Goal: Navigation & Orientation: Find specific page/section

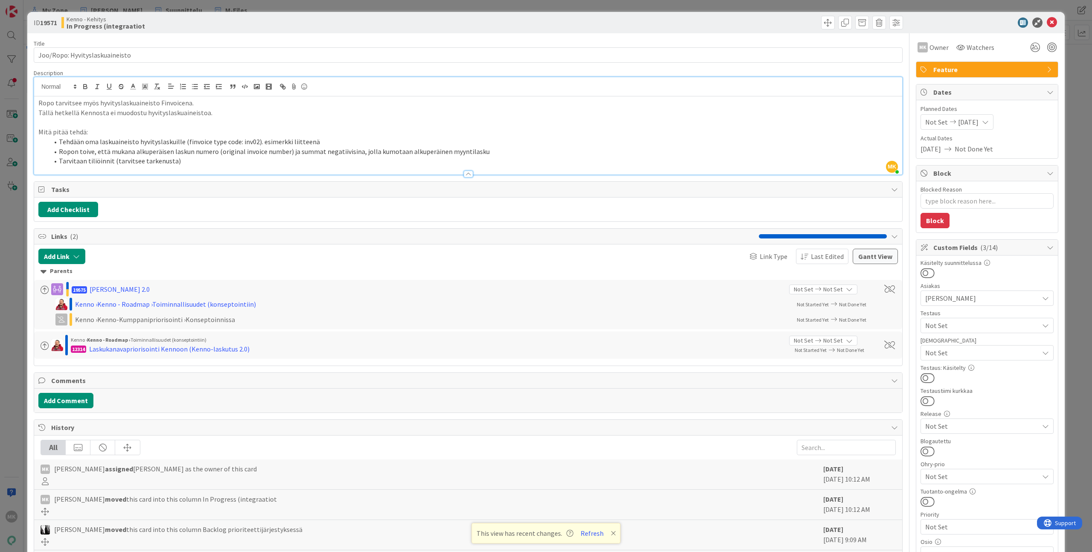
scroll to position [226, 0]
click at [266, 32] on div "ID 19571 Kenno - Kehitys In Progress (integraatiot Title 30 / 128 Joo/Ropo: Hyv…" at bounding box center [545, 435] width 1037 height 846
click at [261, 10] on div "ID 19571 Kenno - Kehitys In Progress (integraatiot Title 30 / 128 Joo/Ropo: Hyv…" at bounding box center [546, 276] width 1092 height 552
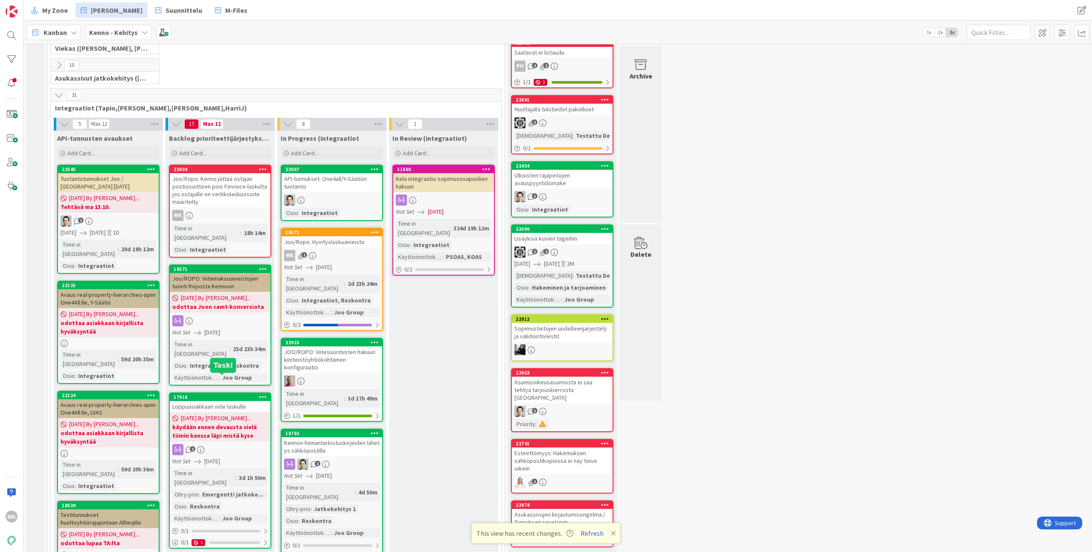
scroll to position [259, 0]
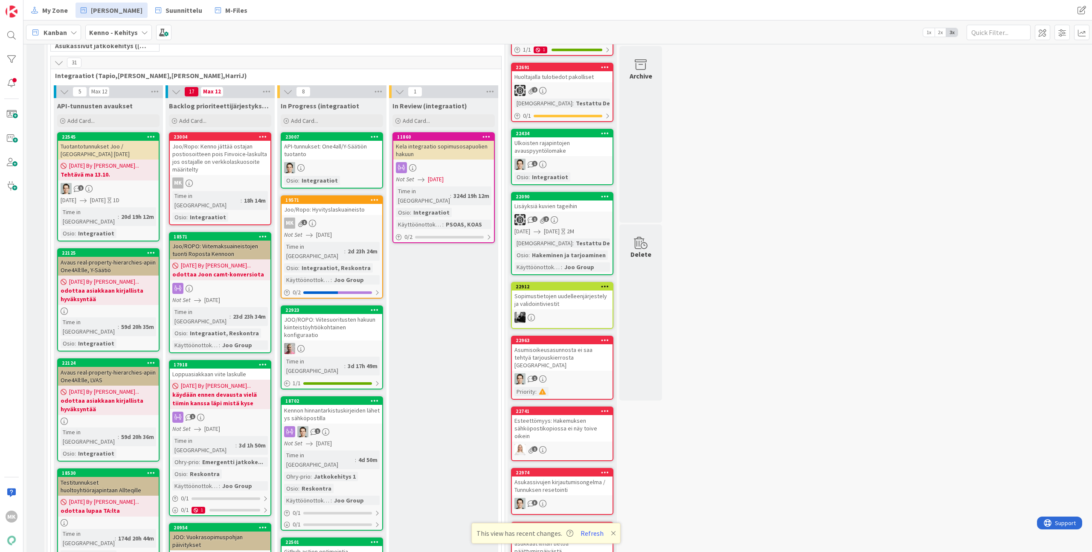
click at [238, 369] on div "Loppuasiakkaan viite laskulle" at bounding box center [220, 374] width 101 height 11
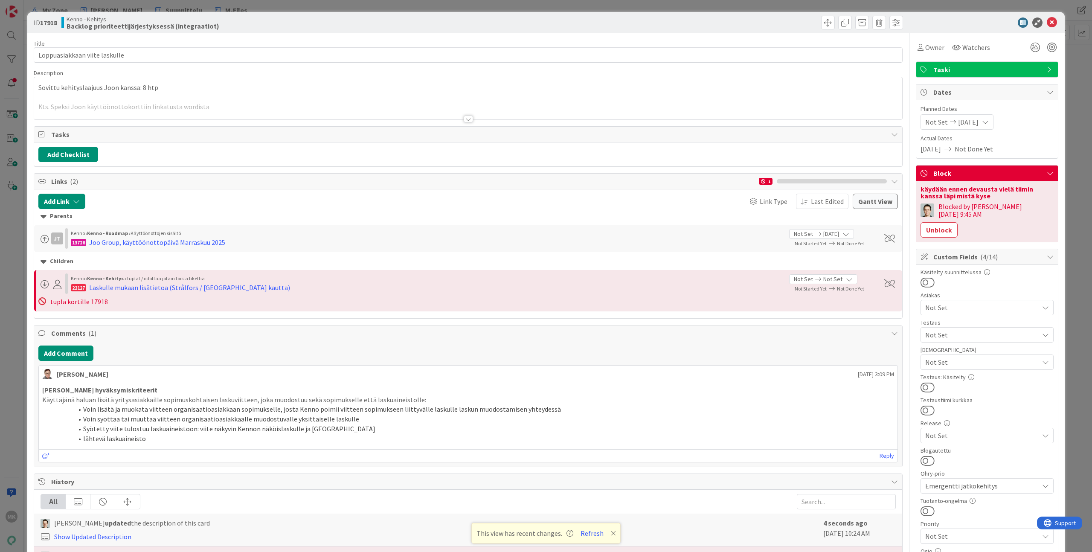
click at [370, 119] on div at bounding box center [468, 114] width 869 height 9
click at [374, 110] on div at bounding box center [468, 109] width 868 height 22
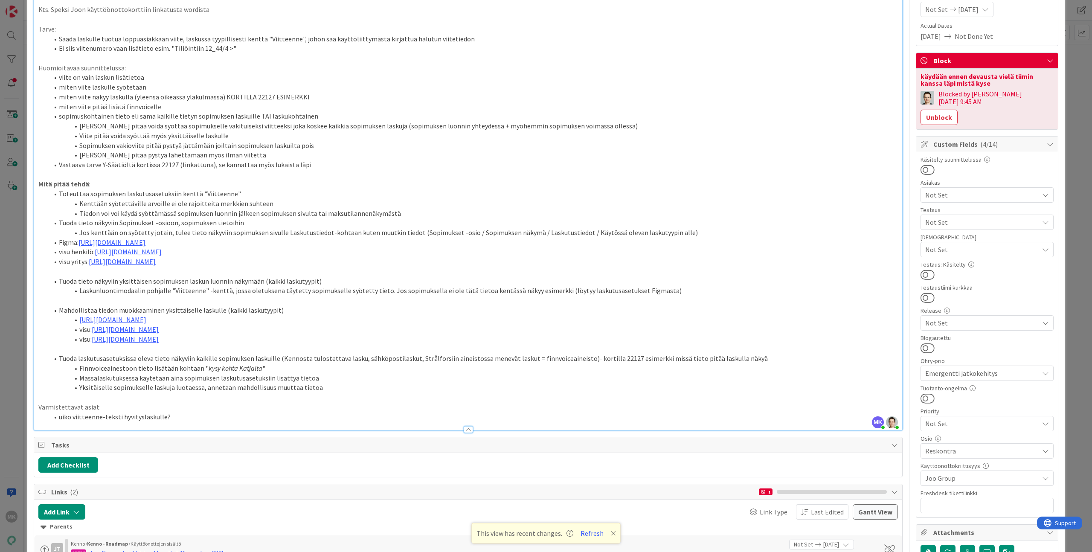
scroll to position [171, 0]
